Goal: Transaction & Acquisition: Purchase product/service

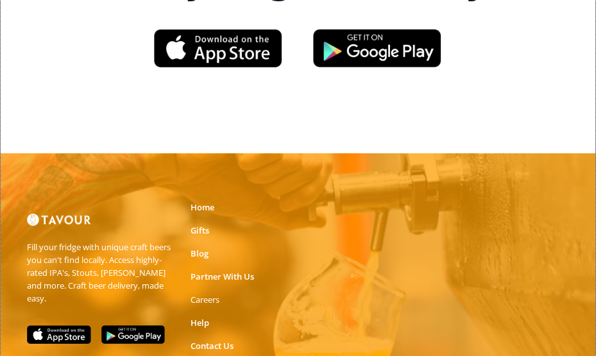
scroll to position [2947, 0]
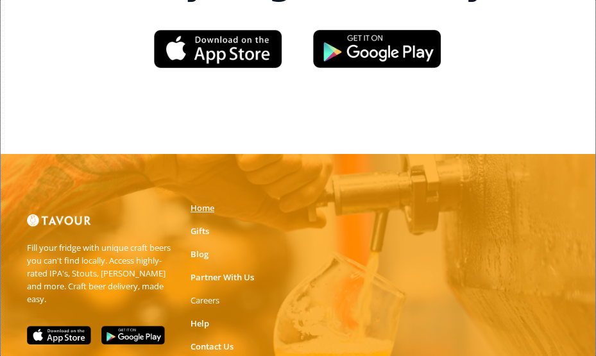
click at [206, 202] on link "Home" at bounding box center [203, 208] width 24 height 13
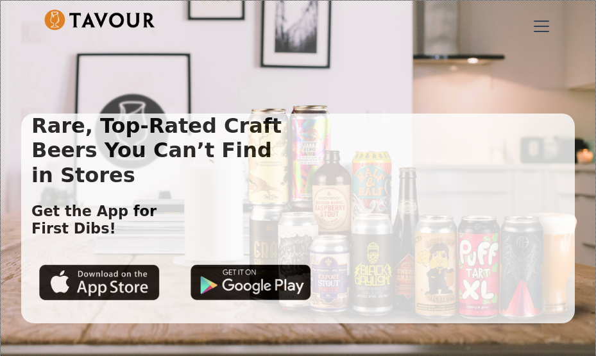
click at [534, 26] on div "menu" at bounding box center [541, 26] width 15 height 1
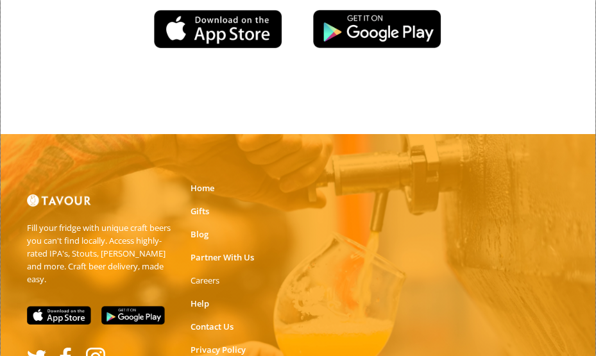
scroll to position [2947, 0]
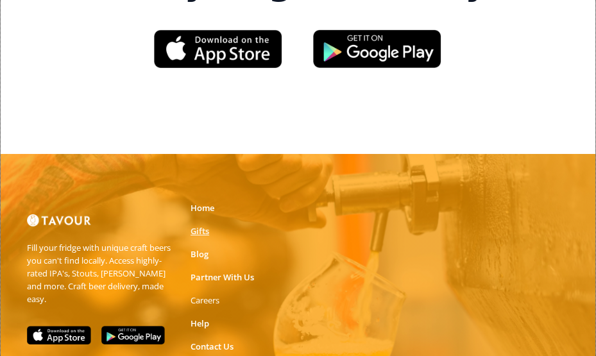
click at [196, 225] on link "Gifts" at bounding box center [200, 231] width 19 height 13
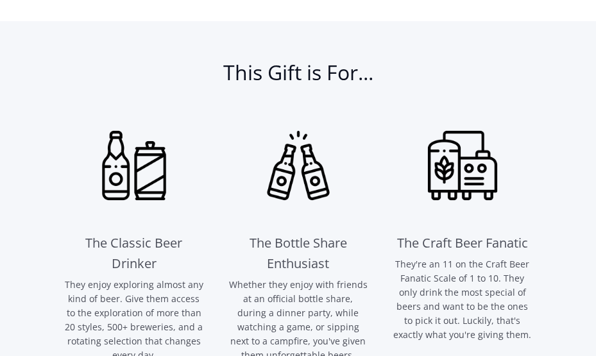
scroll to position [1284, 0]
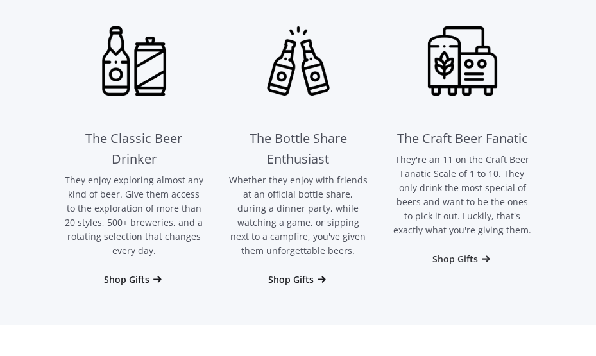
click at [463, 255] on div "Shop Gifts" at bounding box center [456, 259] width 46 height 13
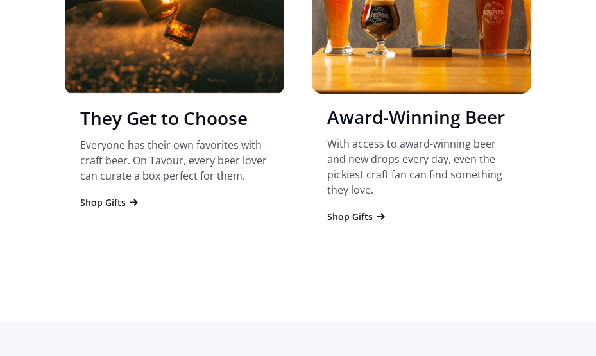
scroll to position [1865, 0]
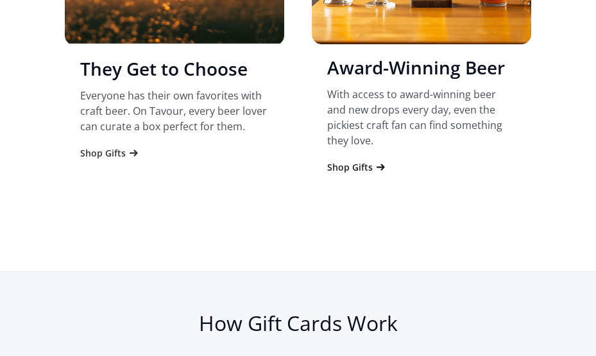
click at [108, 152] on div "Shop Gifts" at bounding box center [103, 153] width 46 height 13
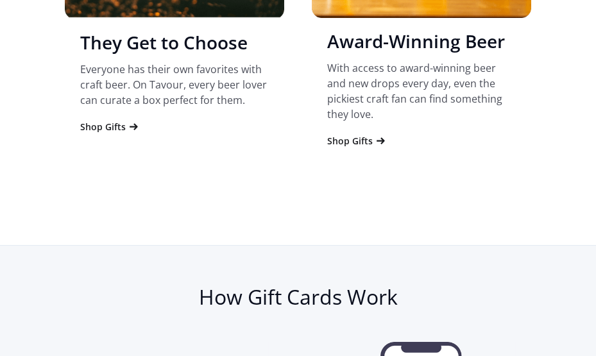
scroll to position [1865, 0]
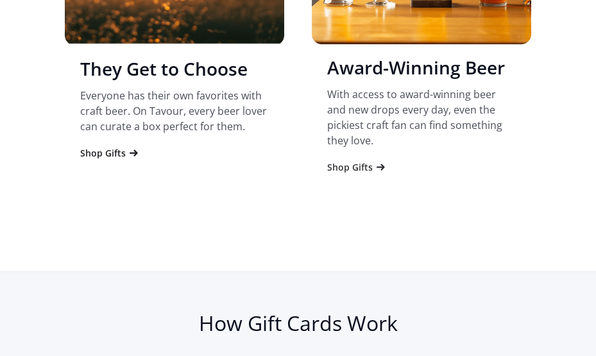
click at [356, 161] on div "Shop Gifts" at bounding box center [350, 167] width 46 height 13
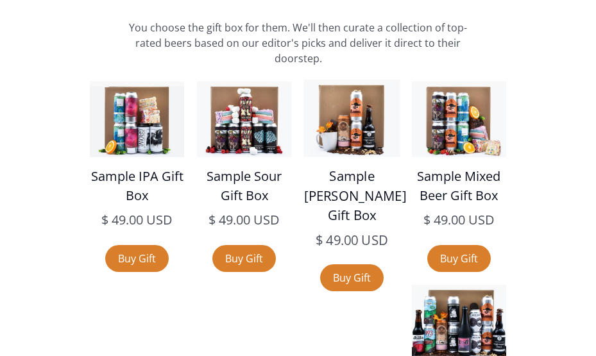
scroll to position [2700, 0]
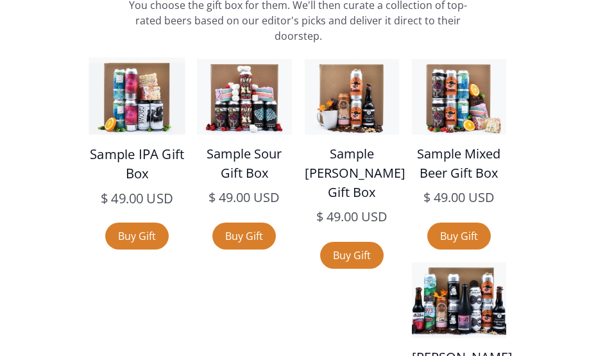
click at [148, 105] on img at bounding box center [137, 96] width 96 height 77
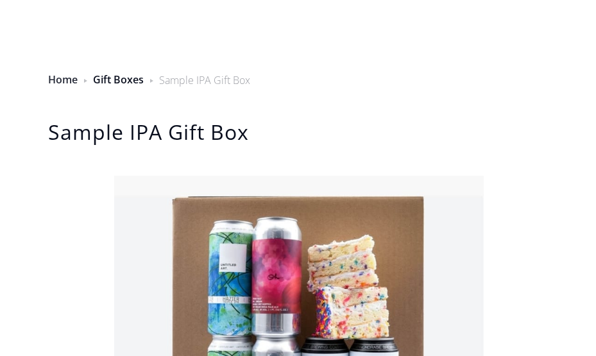
click at [66, 84] on link "Home" at bounding box center [63, 80] width 30 height 14
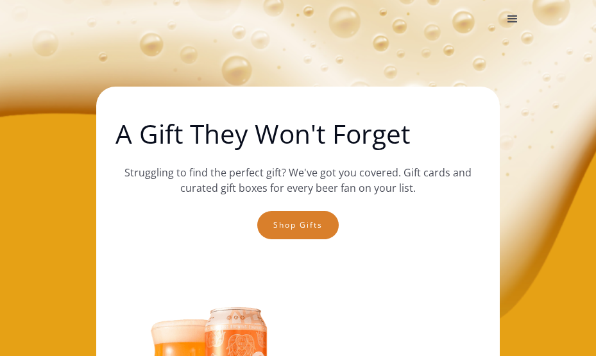
click at [513, 17] on div "menu" at bounding box center [512, 19] width 15 height 15
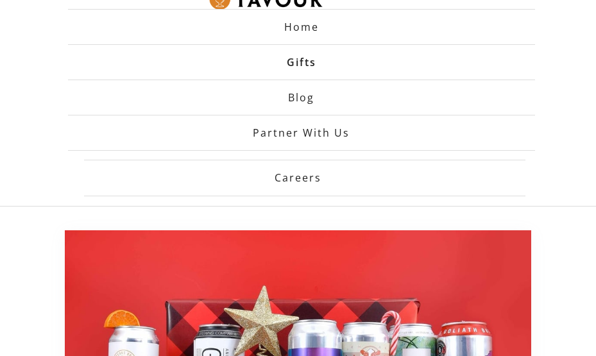
scroll to position [513, 0]
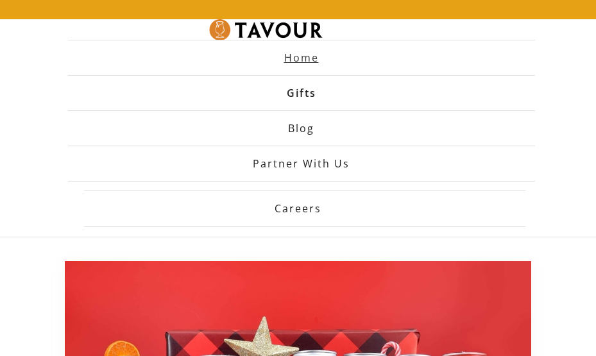
click at [300, 55] on strong "Home" at bounding box center [301, 58] width 35 height 14
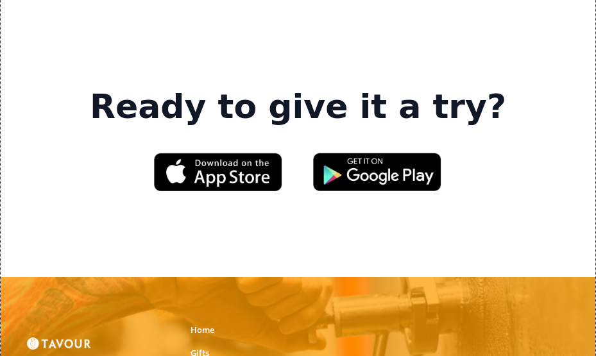
scroll to position [2888, 0]
